Goal: Task Accomplishment & Management: Manage account settings

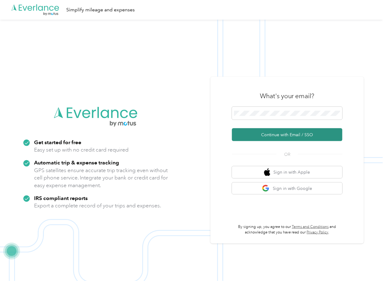
click at [258, 135] on button "Continue with Email / SSO" at bounding box center [287, 134] width 110 height 13
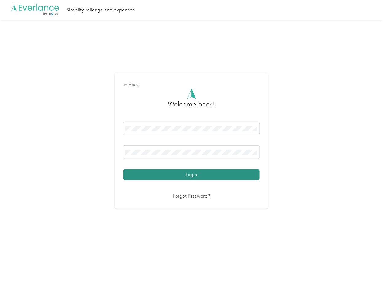
click at [140, 173] on button "Login" at bounding box center [191, 174] width 136 height 11
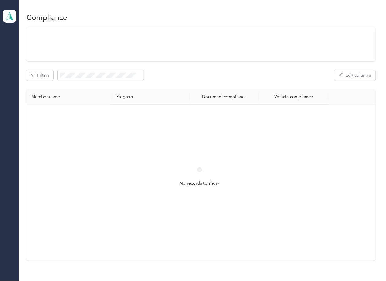
click at [242, 83] on div "Filters Edit columns Member name Program Document compliance Vehicle compliance…" at bounding box center [200, 144] width 348 height 234
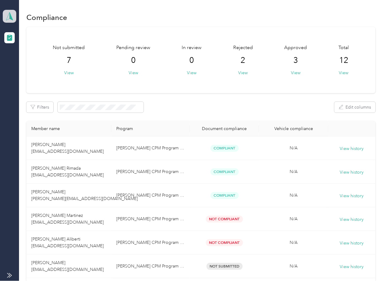
click at [8, 13] on icon at bounding box center [9, 16] width 9 height 9
click at [32, 63] on div "Log out" at bounding box center [67, 64] width 120 height 11
